Goal: Check status

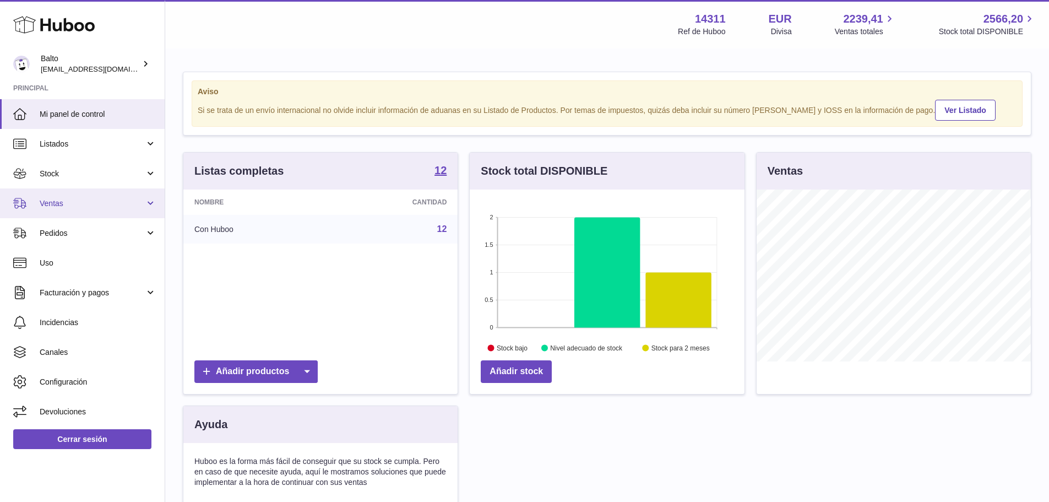
scroll to position [172, 275]
click at [71, 208] on span "Ventas" at bounding box center [92, 203] width 105 height 10
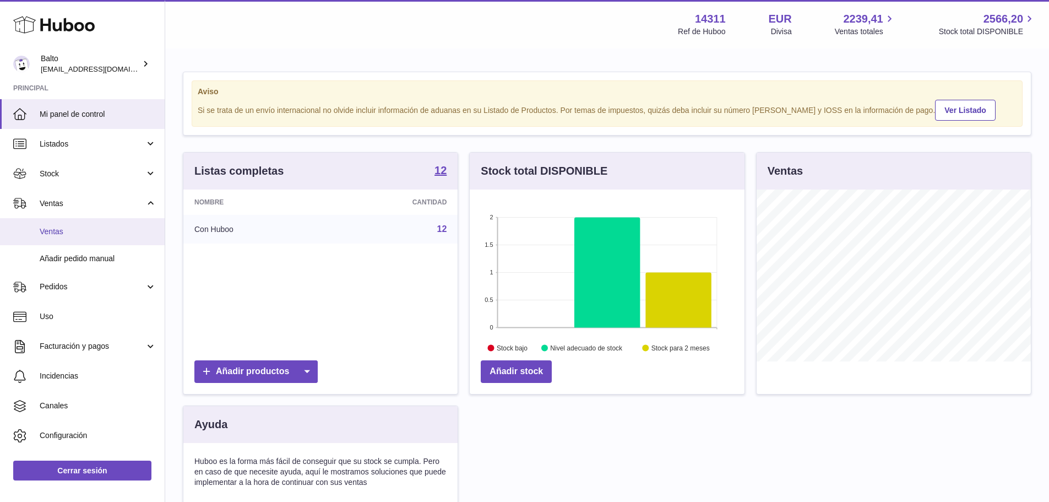
click at [70, 222] on link "Ventas" at bounding box center [82, 231] width 165 height 27
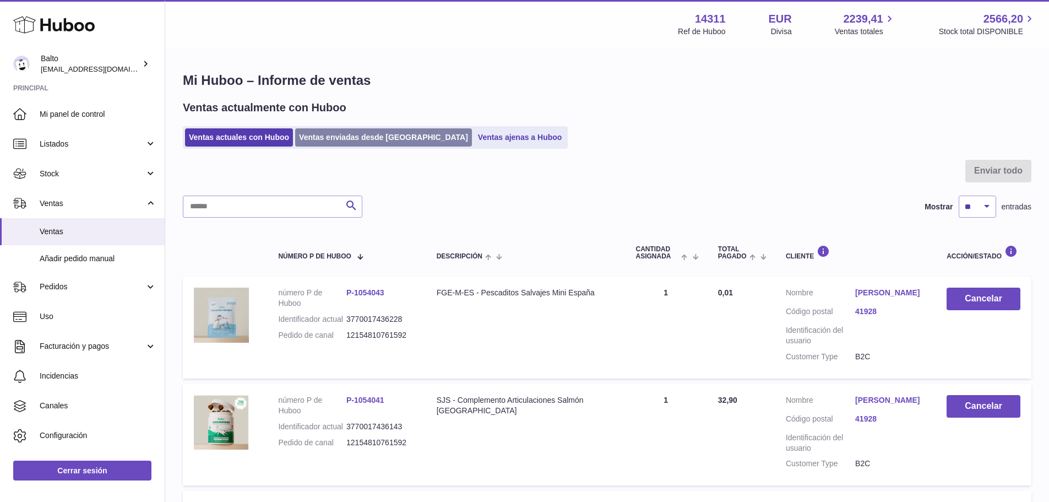
click at [330, 143] on link "Ventas enviadas desde [GEOGRAPHIC_DATA]" at bounding box center [383, 137] width 177 height 18
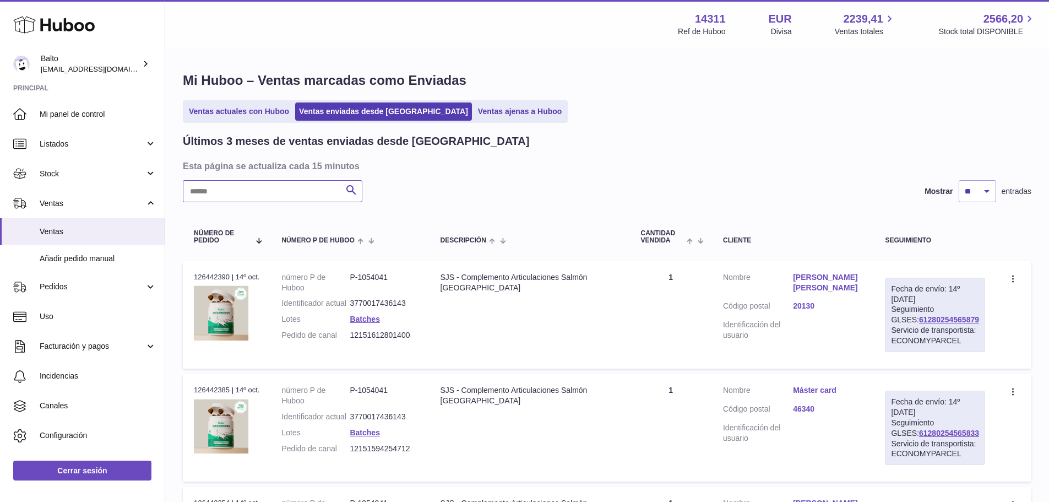
click at [282, 192] on input "text" at bounding box center [272, 191] width 179 height 22
paste input "**********"
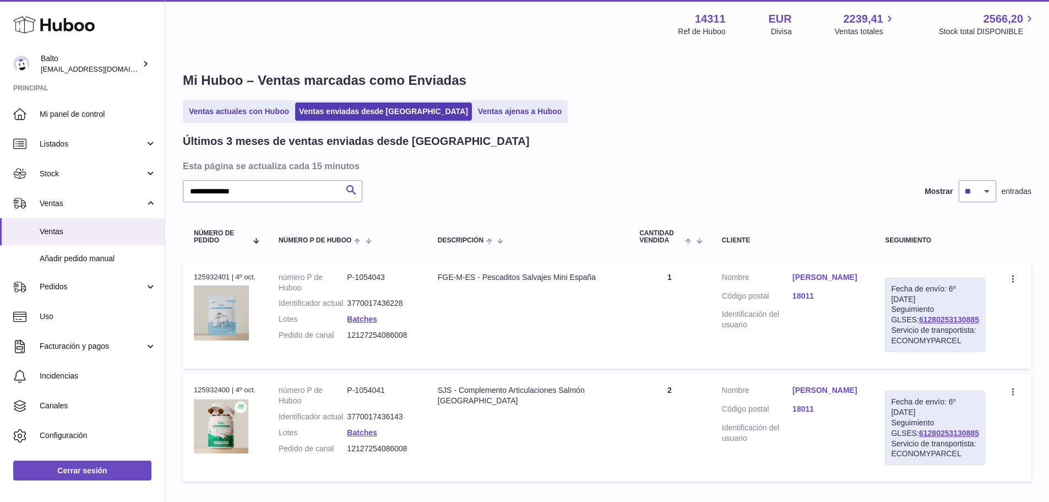
click at [813, 275] on link "JAVIER SIVERIO" at bounding box center [827, 277] width 70 height 10
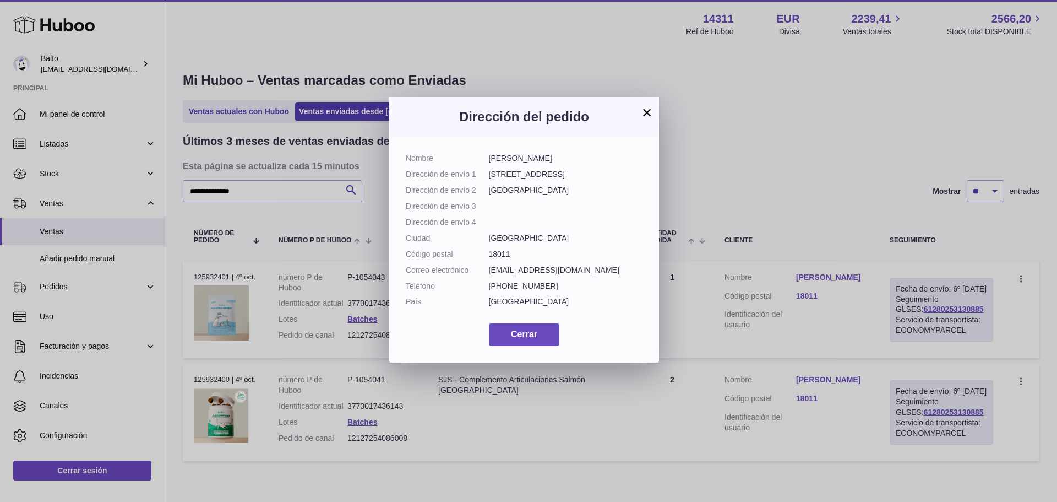
drag, startPoint x: 646, startPoint y: 112, endPoint x: 655, endPoint y: 126, distance: 16.2
click at [647, 112] on button "×" at bounding box center [646, 112] width 13 height 13
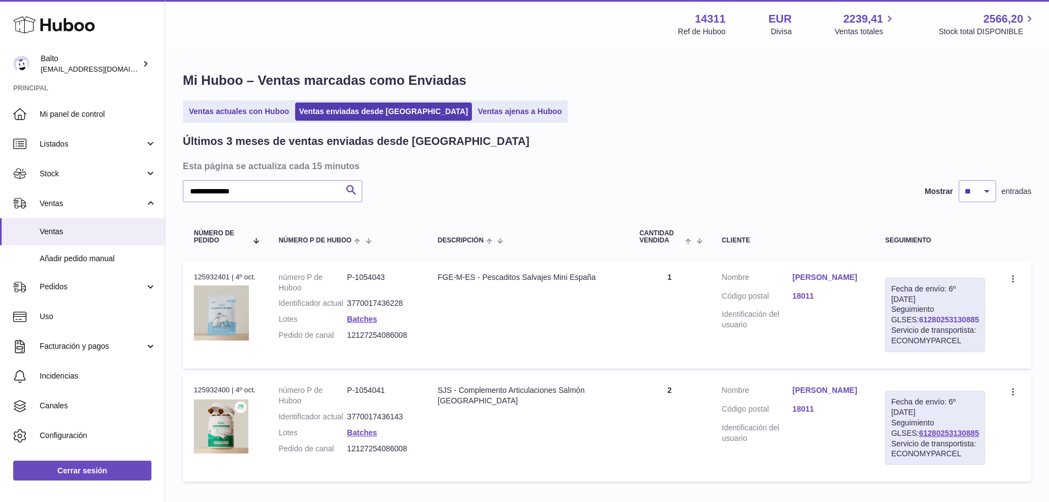
drag, startPoint x: 965, startPoint y: 323, endPoint x: 899, endPoint y: 320, distance: 66.1
click at [899, 320] on div "Fecha de envío: 6º oct. 2025 Seguimiento GLSES: 61280253130885 Servicio de tran…" at bounding box center [935, 314] width 100 height 74
copy link "61280253130885"
drag, startPoint x: 265, startPoint y: 194, endPoint x: 94, endPoint y: 197, distance: 171.2
click at [94, 197] on div "Huboo Balto internalAdmin-14311@internal.huboo.com Principal Mi panel de contro…" at bounding box center [524, 287] width 1049 height 574
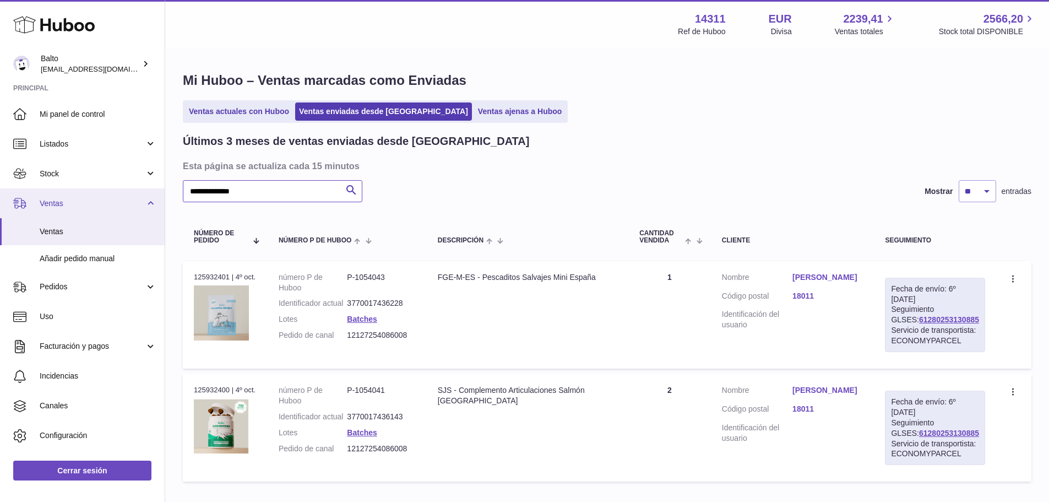
paste input "text"
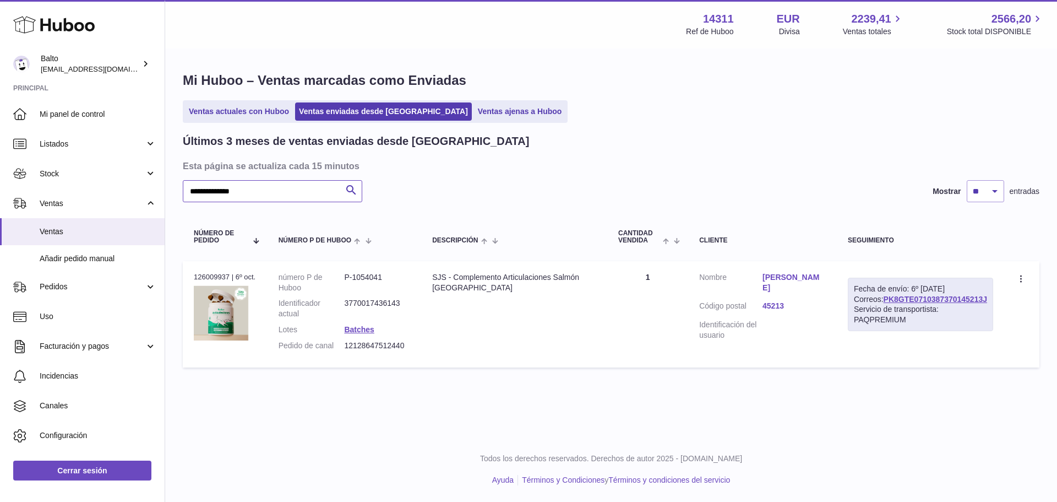
type input "**********"
click at [814, 275] on link "katherine perez" at bounding box center [793, 282] width 63 height 21
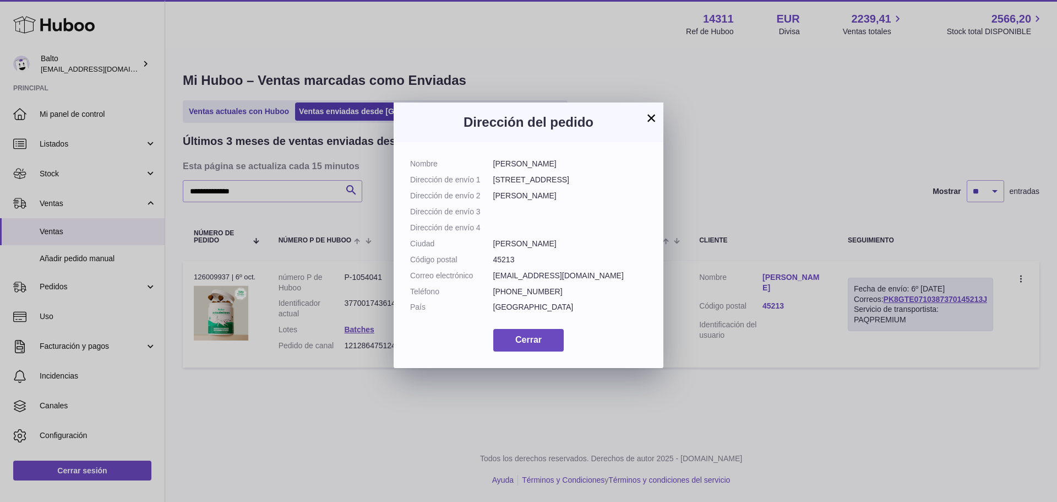
click at [655, 117] on button "×" at bounding box center [651, 117] width 13 height 13
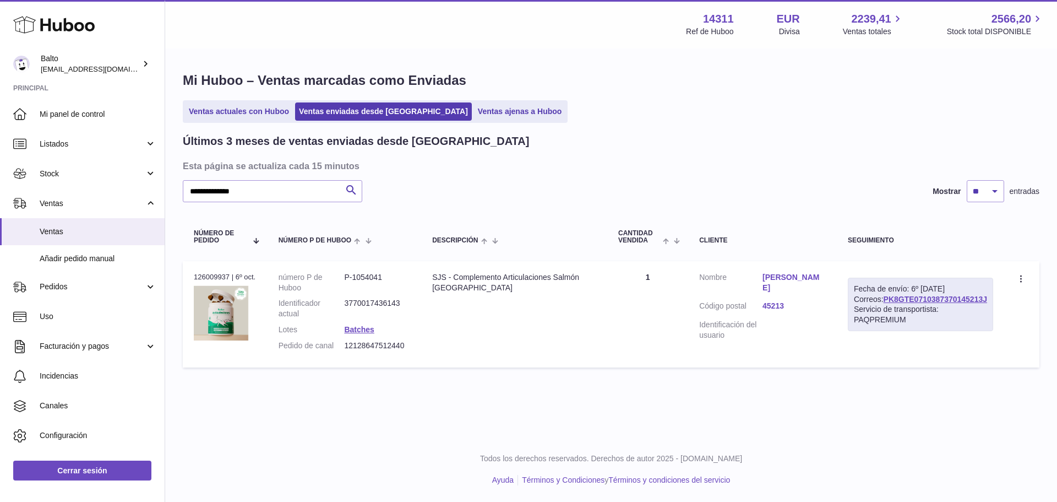
drag, startPoint x: 990, startPoint y: 318, endPoint x: 880, endPoint y: 318, distance: 110.1
click at [880, 318] on div "Fecha de envío: 6º oct. 2025 Correos: PK8GTE0710387370145213J Servicio de trans…" at bounding box center [920, 304] width 145 height 54
copy link "PK8GTE0710387370145213J"
